Goal: Navigation & Orientation: Find specific page/section

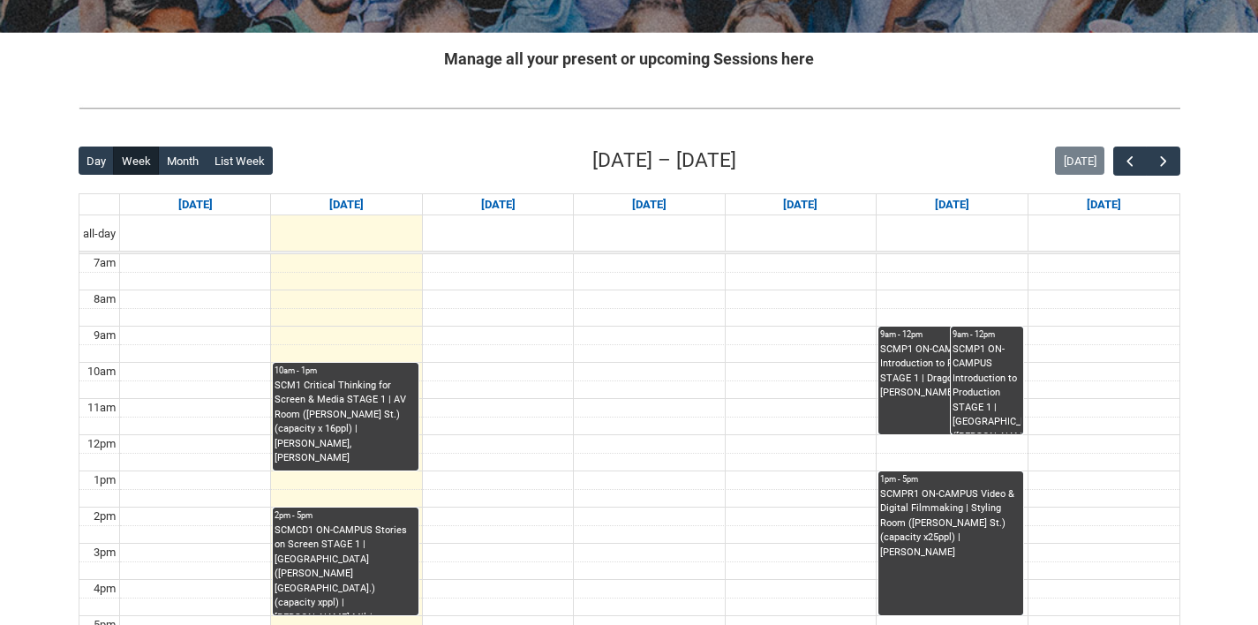
scroll to position [321, 0]
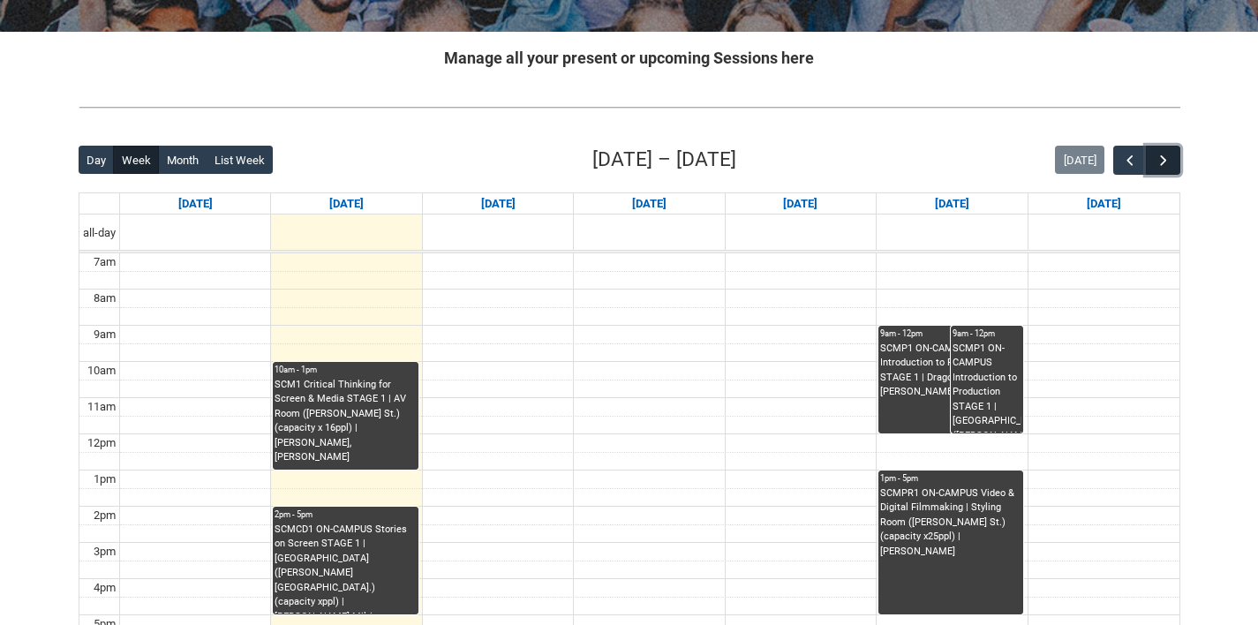
click at [1164, 153] on span "button" at bounding box center [1163, 161] width 18 height 18
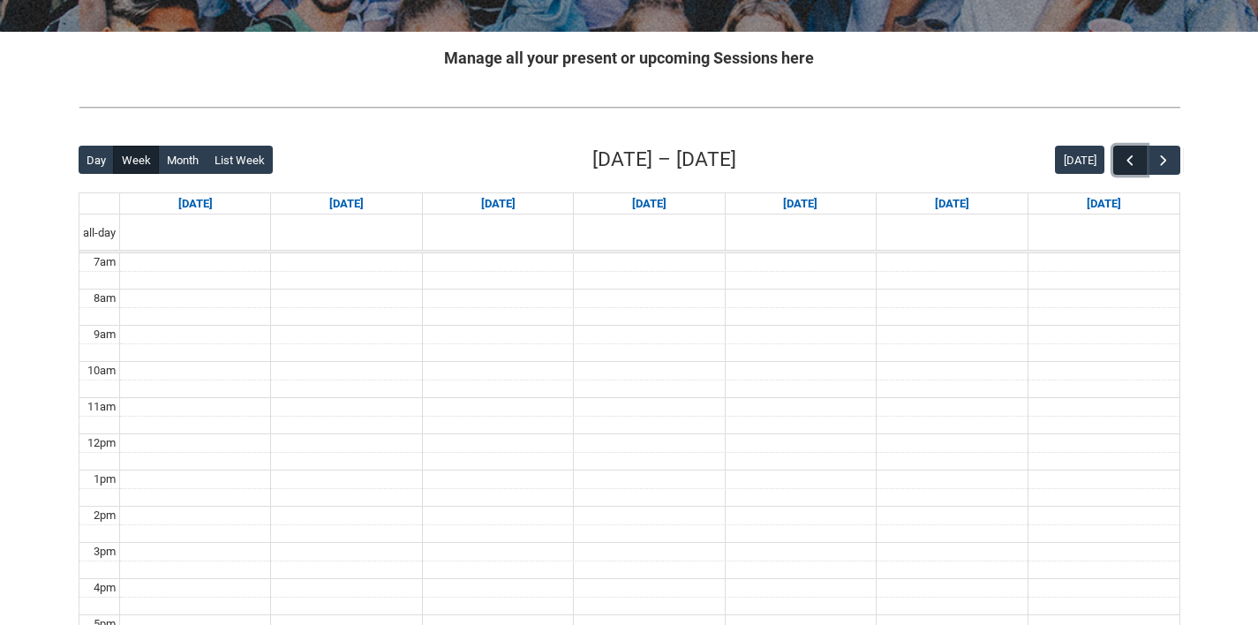
click at [1122, 166] on span "button" at bounding box center [1130, 161] width 18 height 18
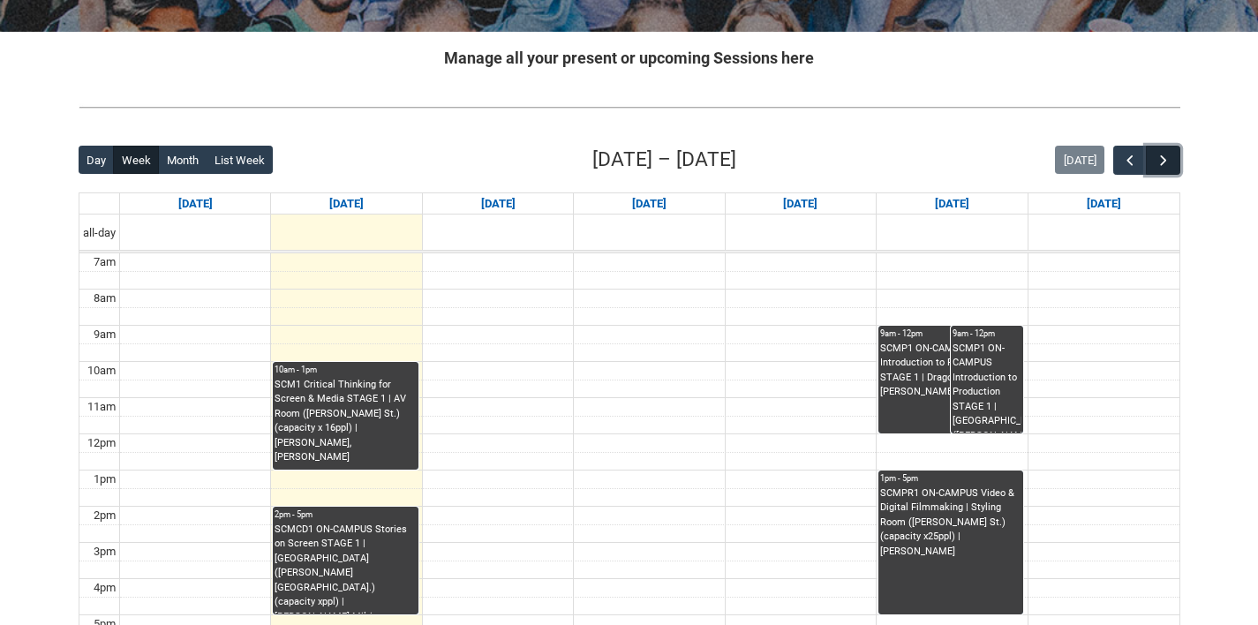
click at [1164, 164] on span "button" at bounding box center [1163, 161] width 18 height 18
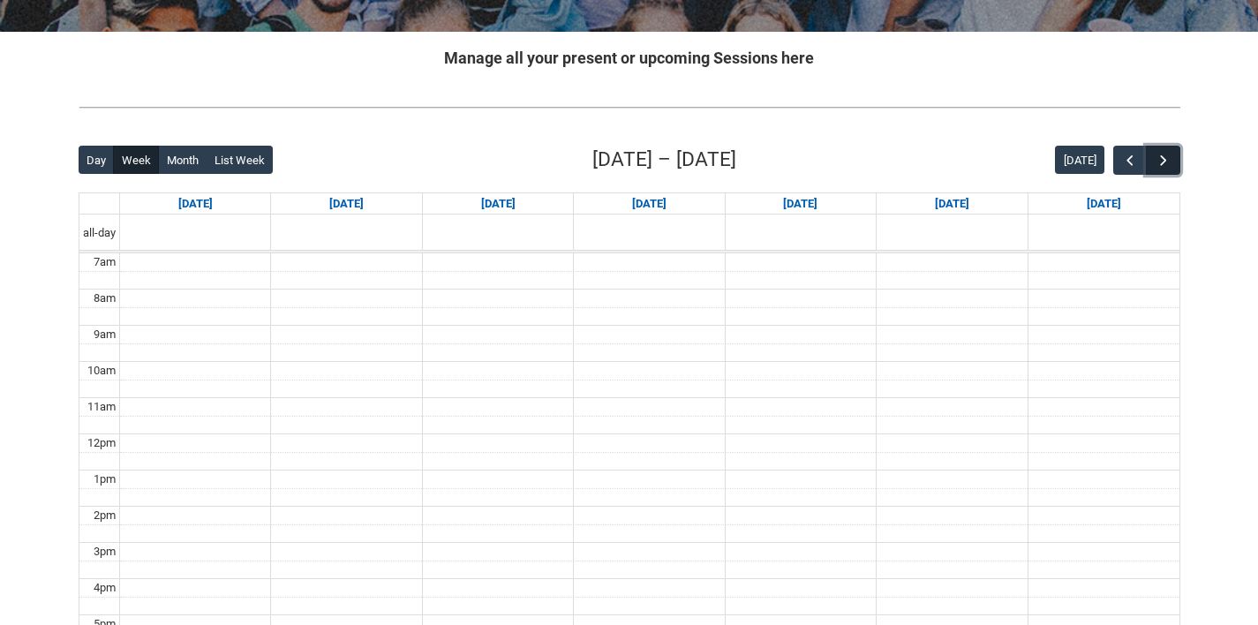
click at [1164, 164] on span "button" at bounding box center [1163, 161] width 18 height 18
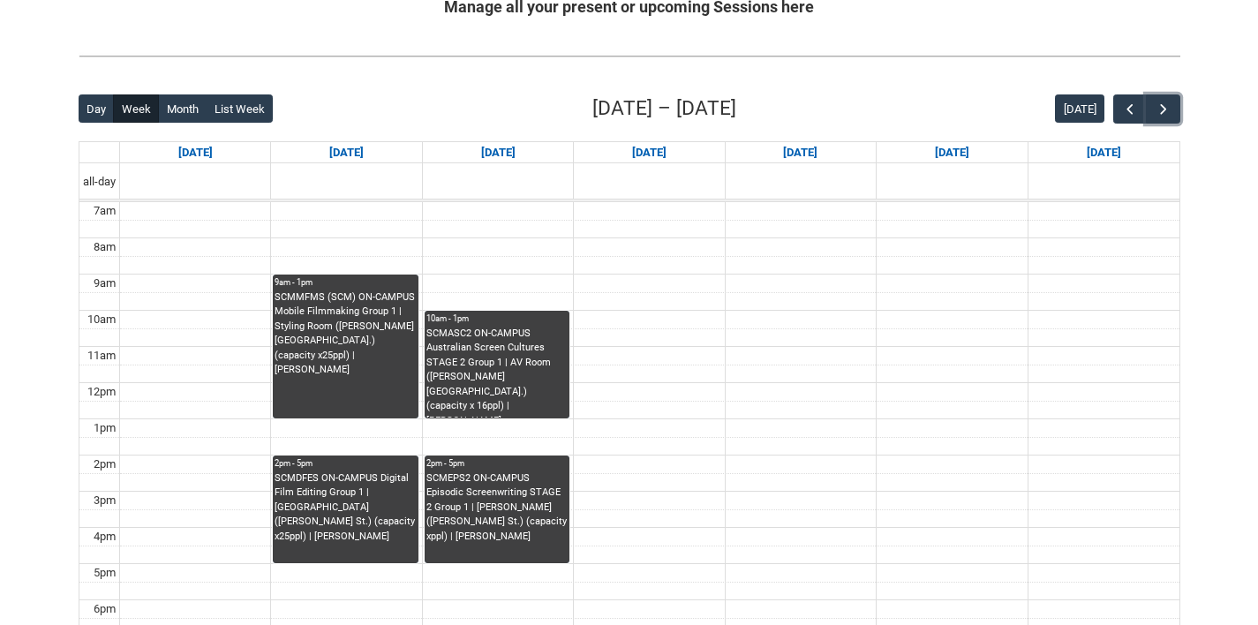
scroll to position [371, 0]
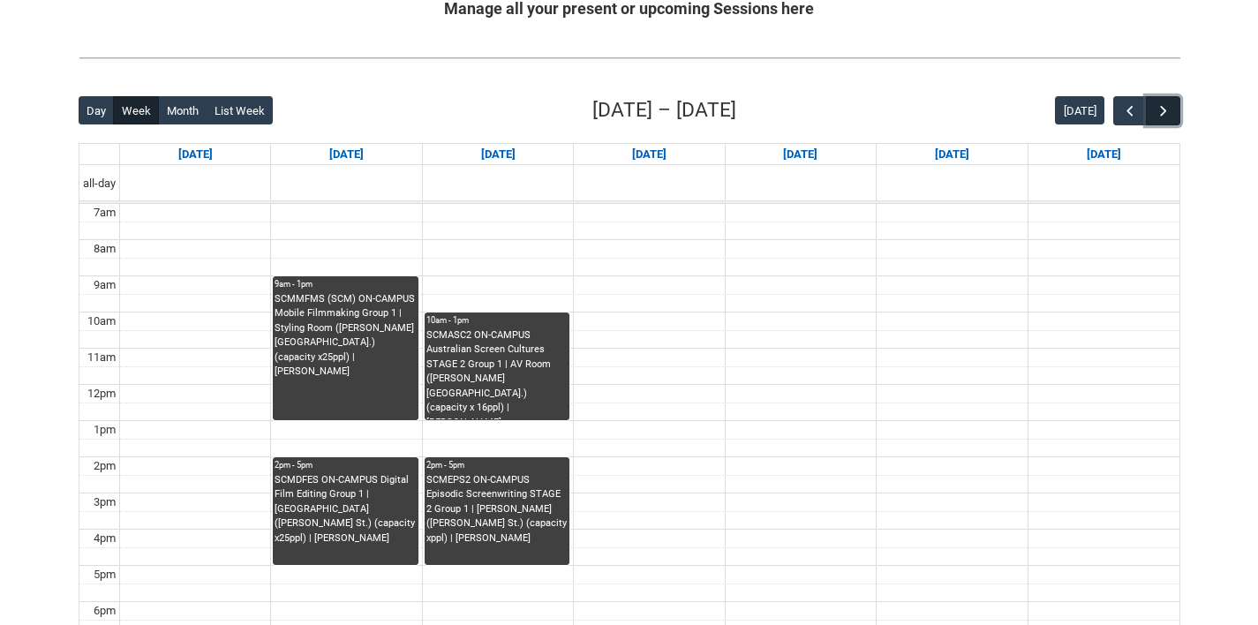
click at [1167, 106] on span "button" at bounding box center [1163, 111] width 18 height 18
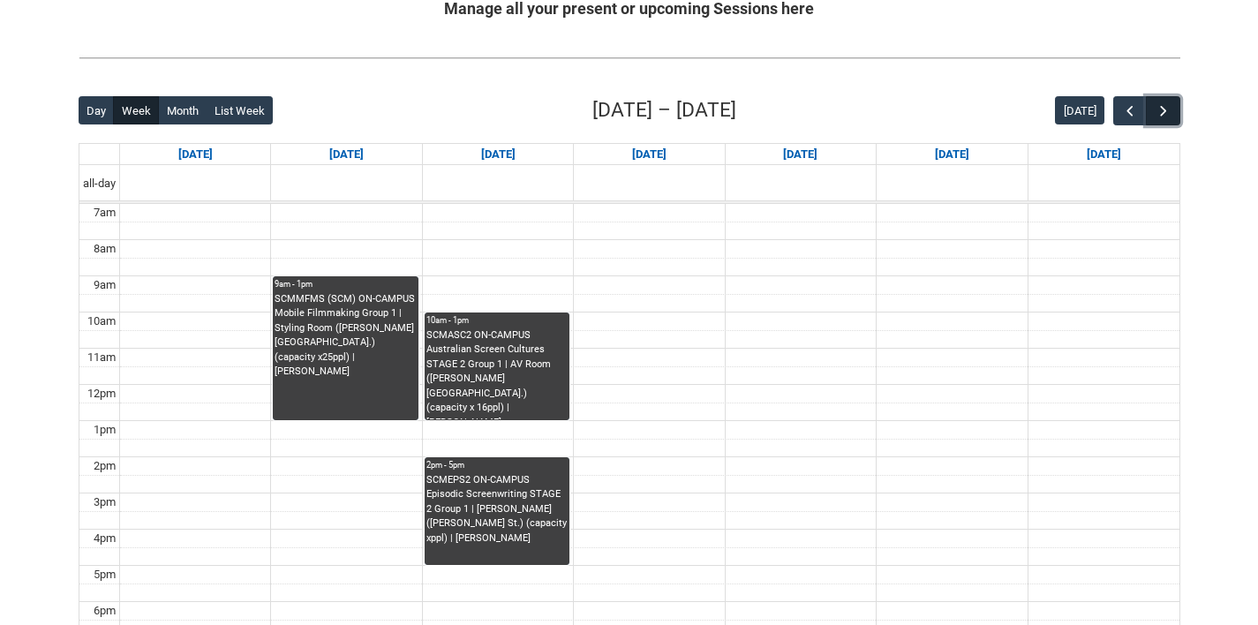
click at [1167, 106] on span "button" at bounding box center [1163, 111] width 18 height 18
